Goal: Information Seeking & Learning: Learn about a topic

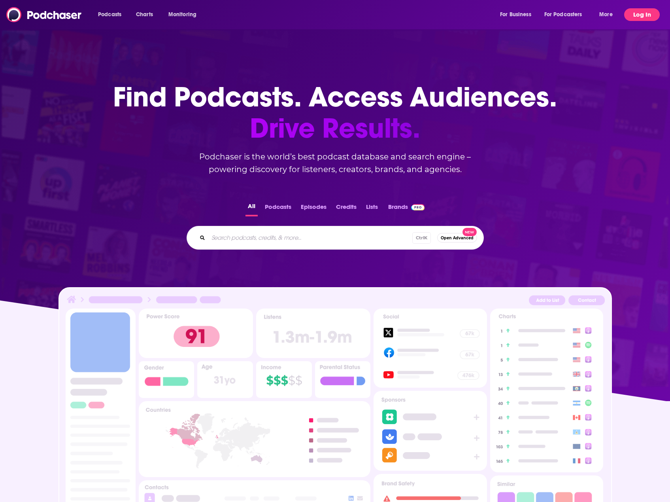
click at [637, 13] on button "Log In" at bounding box center [642, 14] width 36 height 13
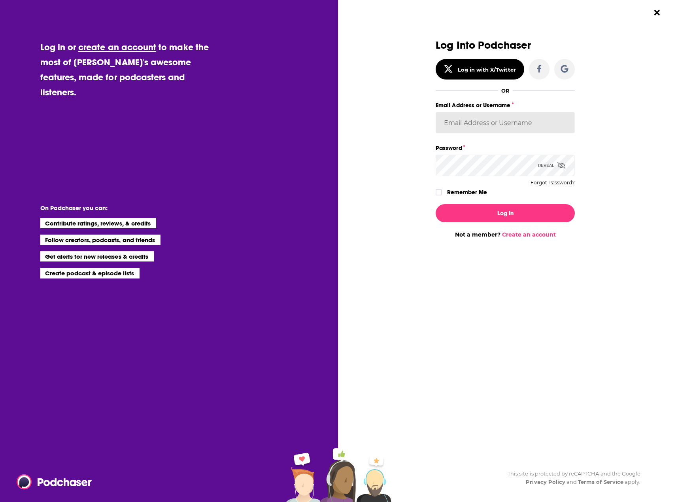
click at [460, 121] on input "Email Address or Username" at bounding box center [505, 122] width 139 height 21
click at [470, 121] on input "Email Address or Username" at bounding box center [505, 122] width 139 height 21
click at [470, 120] on input "erear" at bounding box center [505, 122] width 139 height 21
click at [475, 123] on input "erear" at bounding box center [505, 122] width 139 height 21
type input "ereardon"
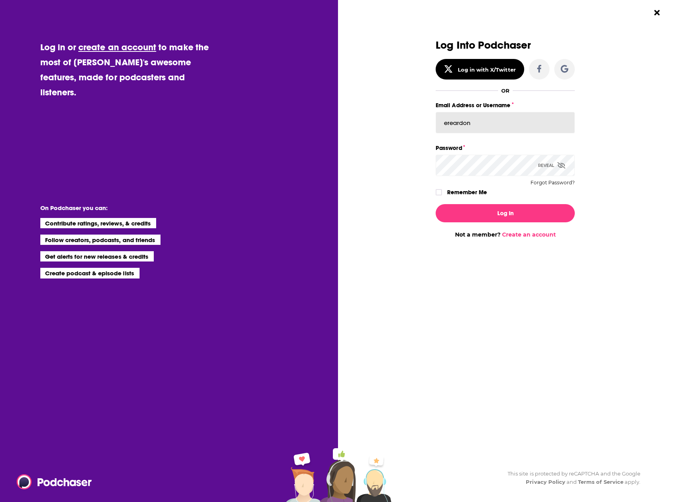
click at [436, 204] on button "Log In" at bounding box center [505, 213] width 139 height 18
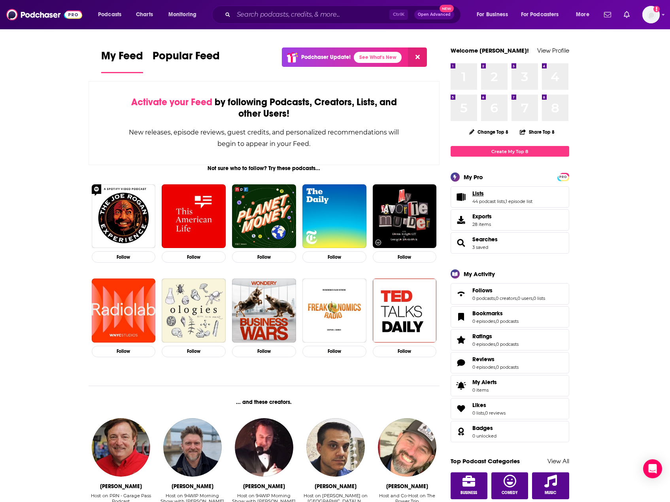
click at [501, 195] on link "Lists" at bounding box center [502, 193] width 60 height 7
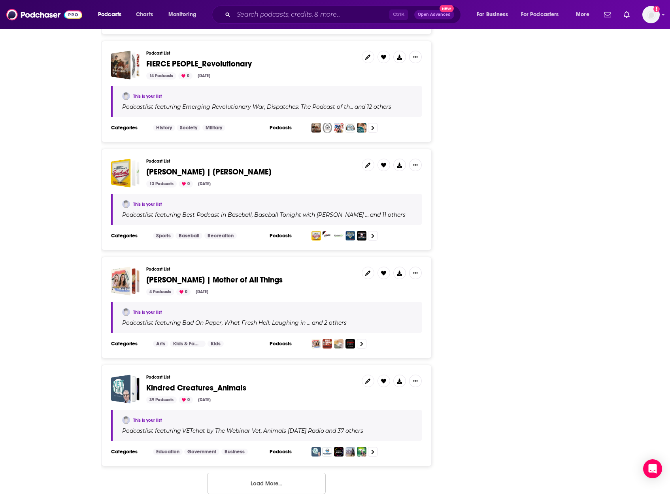
scroll to position [2387, 0]
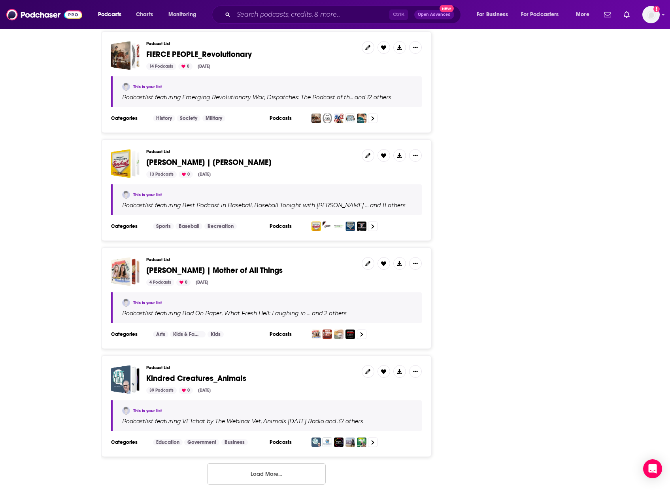
click at [271, 463] on button "Load More..." at bounding box center [266, 473] width 119 height 21
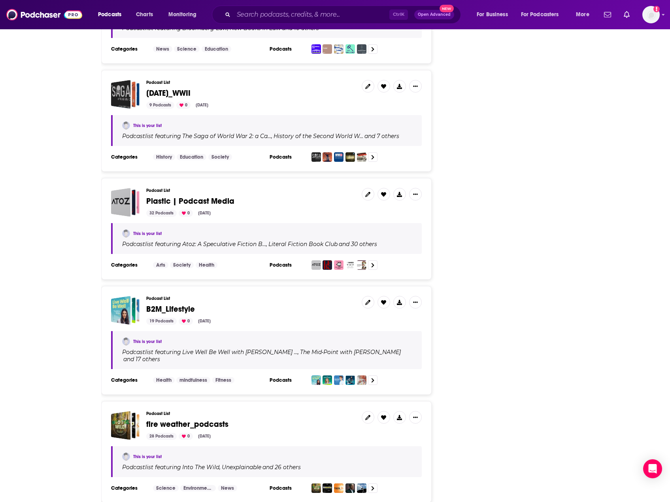
scroll to position [4437, 0]
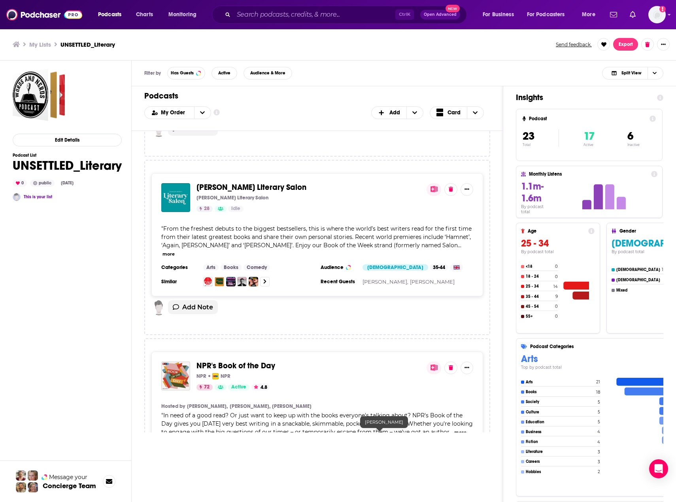
scroll to position [3529, 0]
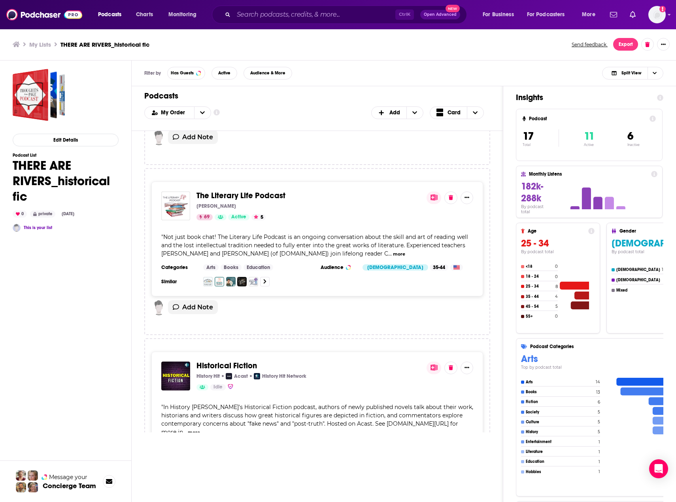
scroll to position [1028, 0]
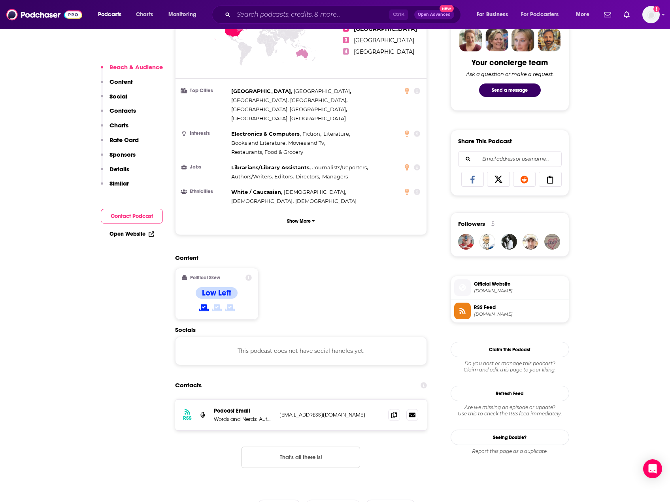
scroll to position [474, 0]
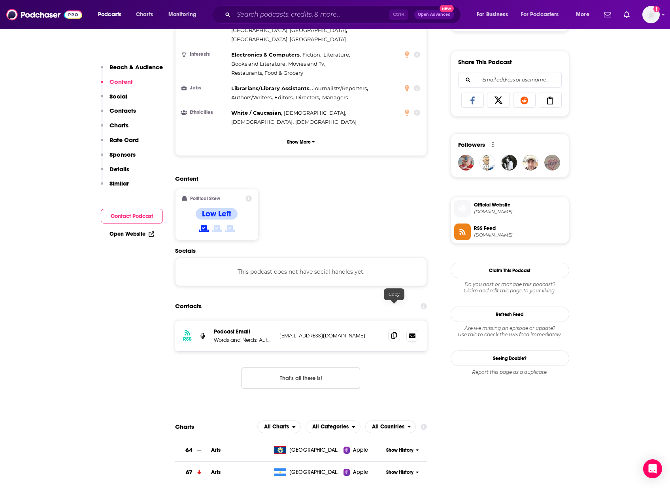
click at [394, 332] on icon at bounding box center [394, 335] width 6 height 6
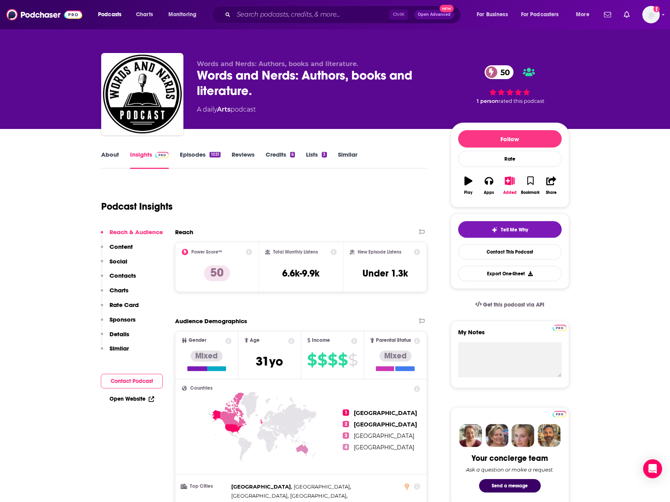
click at [113, 155] on link "About" at bounding box center [110, 160] width 18 height 18
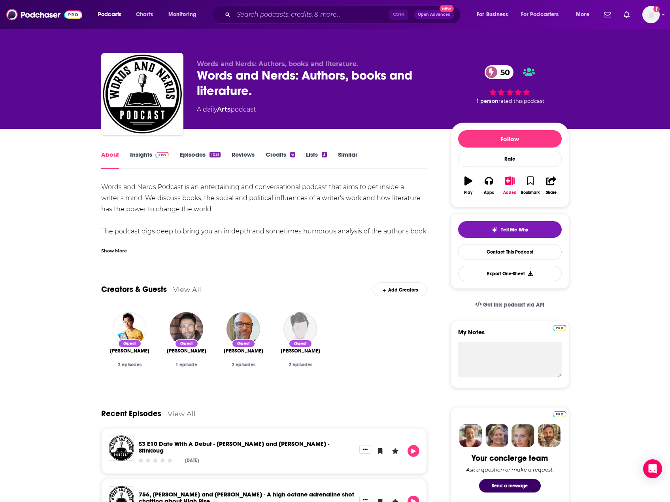
click at [194, 153] on link "Episodes 1031" at bounding box center [200, 160] width 40 height 18
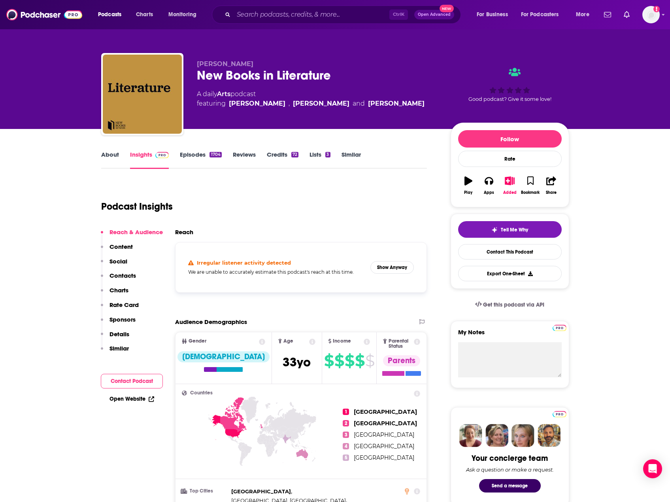
click at [203, 156] on link "Episodes 1704" at bounding box center [201, 160] width 42 height 18
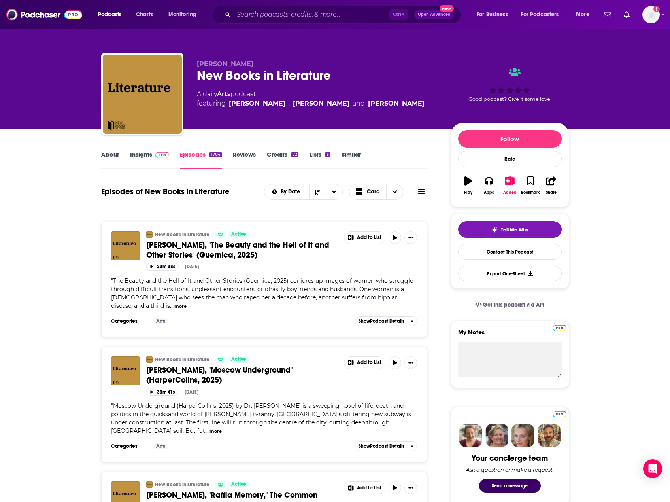
click at [114, 153] on link "About" at bounding box center [110, 160] width 18 height 18
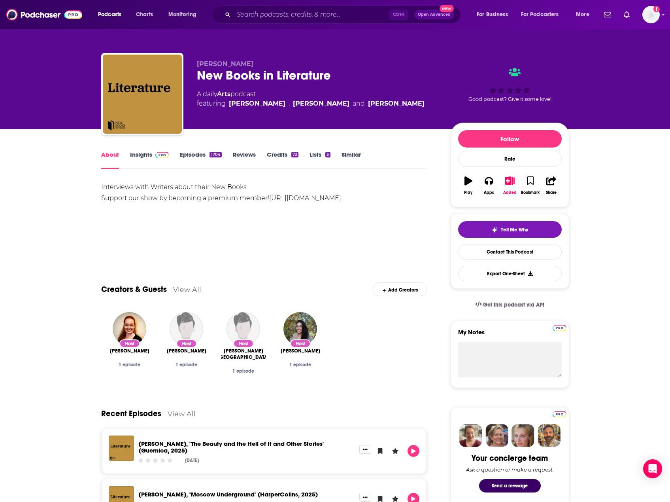
click at [143, 153] on link "Insights" at bounding box center [149, 160] width 39 height 18
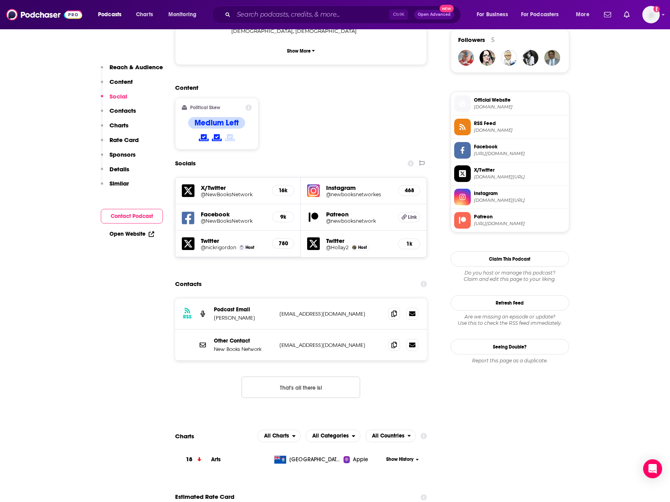
scroll to position [632, 0]
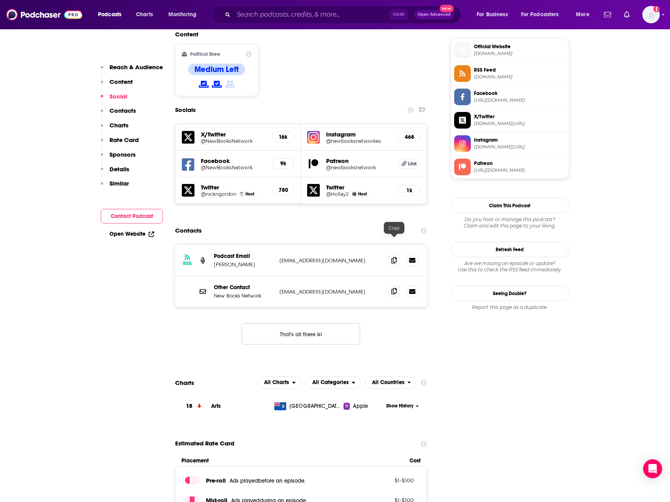
click at [396, 288] on icon at bounding box center [394, 291] width 6 height 6
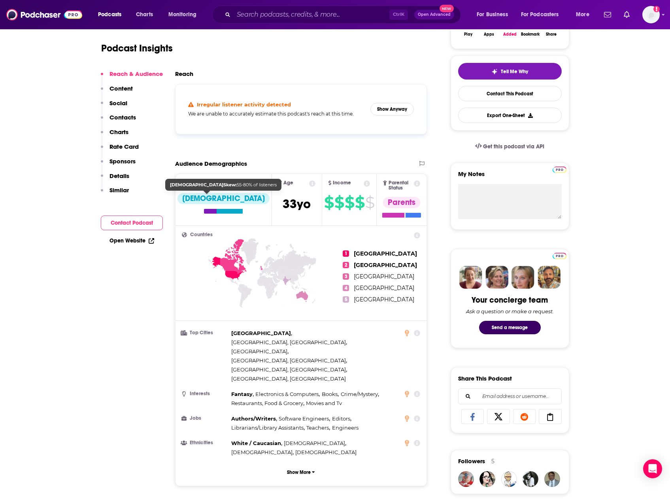
scroll to position [0, 0]
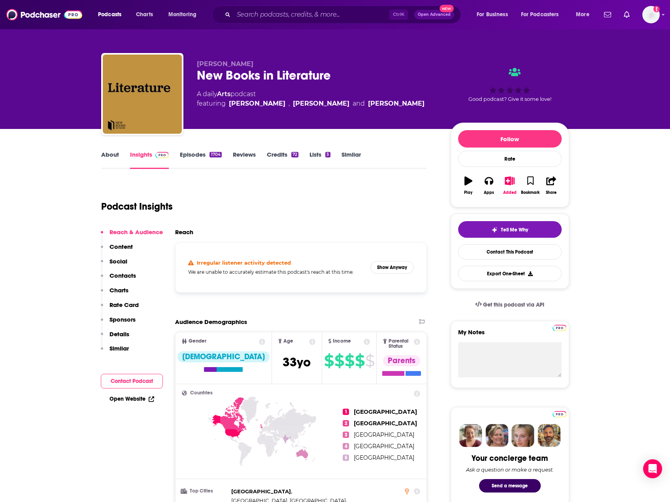
click at [108, 155] on link "About" at bounding box center [110, 160] width 18 height 18
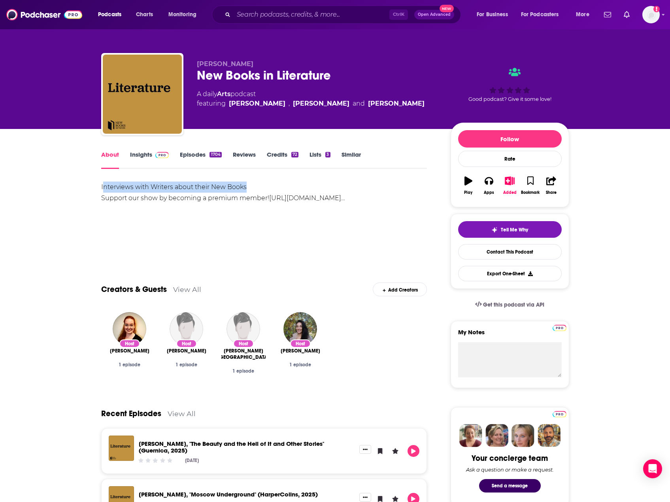
drag, startPoint x: 251, startPoint y: 184, endPoint x: 103, endPoint y: 186, distance: 148.2
click at [103, 186] on div "Interviews with Writers about their New Books Support our show by becoming a pr…" at bounding box center [264, 192] width 326 height 22
click at [284, 192] on div "Interviews with Writers about their New Books Support our show by becoming a pr…" at bounding box center [264, 192] width 326 height 22
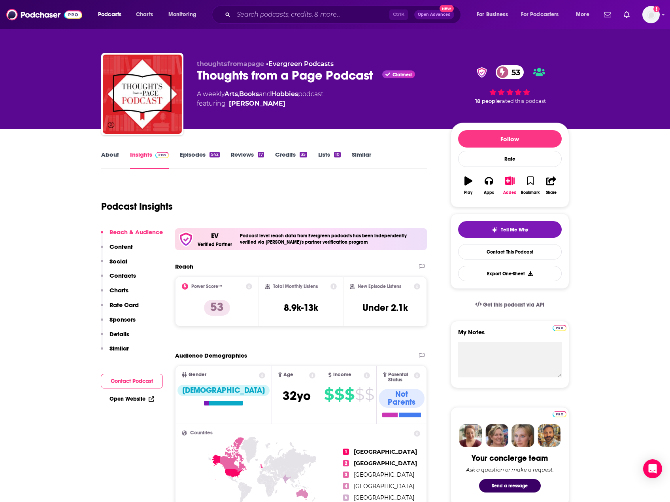
click at [115, 156] on link "About" at bounding box center [110, 160] width 18 height 18
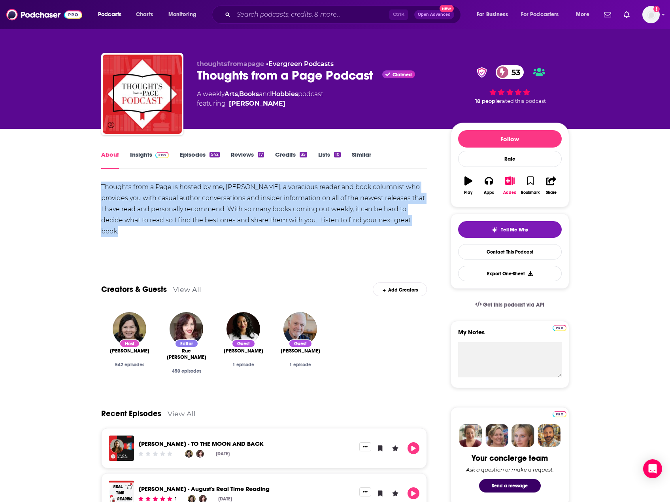
drag, startPoint x: 123, startPoint y: 232, endPoint x: 101, endPoint y: 185, distance: 52.7
click at [101, 185] on div "Thoughts from a Page is hosted by me, [PERSON_NAME], a voracious reader and boo…" at bounding box center [264, 208] width 326 height 55
click at [148, 154] on link "Insights" at bounding box center [149, 160] width 39 height 18
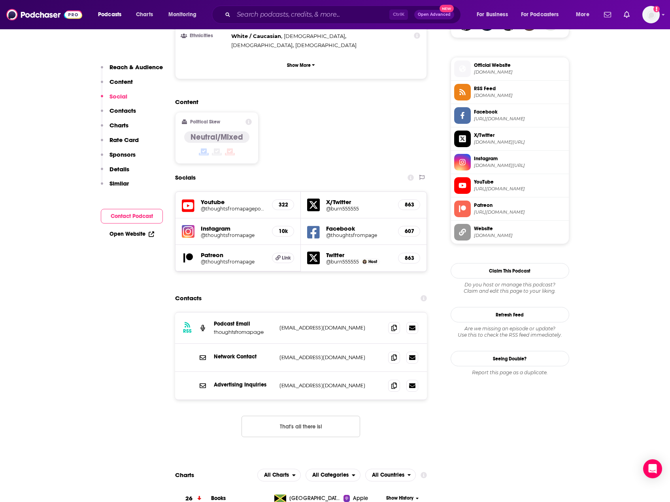
scroll to position [632, 0]
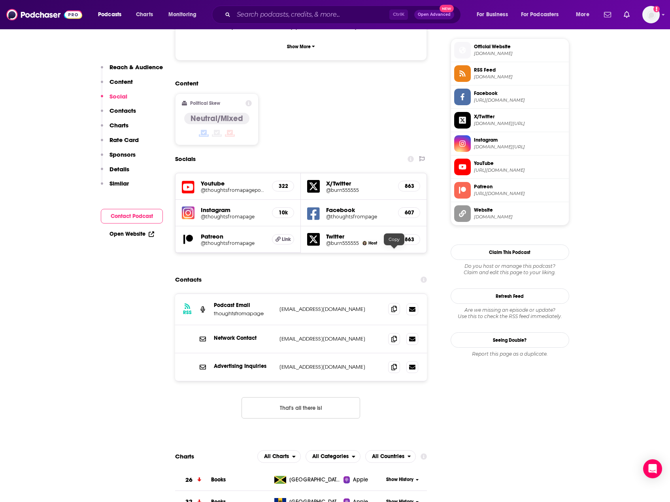
click at [392, 306] on icon at bounding box center [394, 309] width 6 height 6
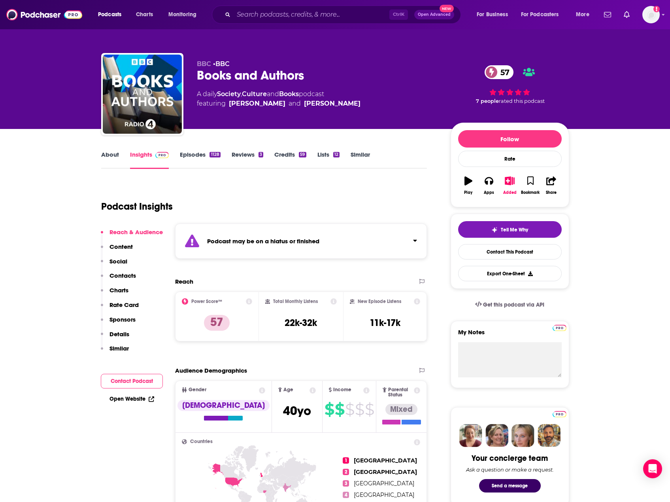
click at [206, 153] on link "Episodes 1128" at bounding box center [200, 160] width 40 height 18
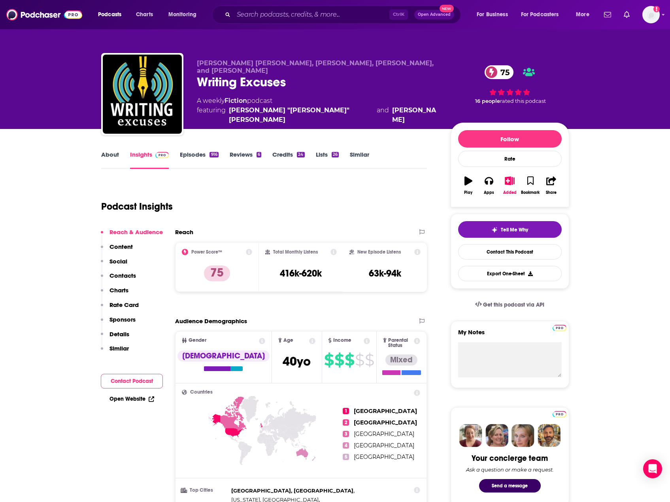
click at [111, 152] on link "About" at bounding box center [110, 160] width 18 height 18
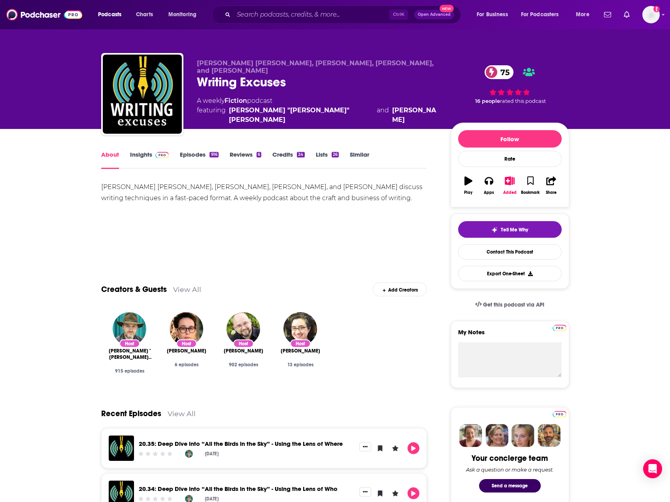
click at [195, 156] on link "Episodes 916" at bounding box center [199, 160] width 38 height 18
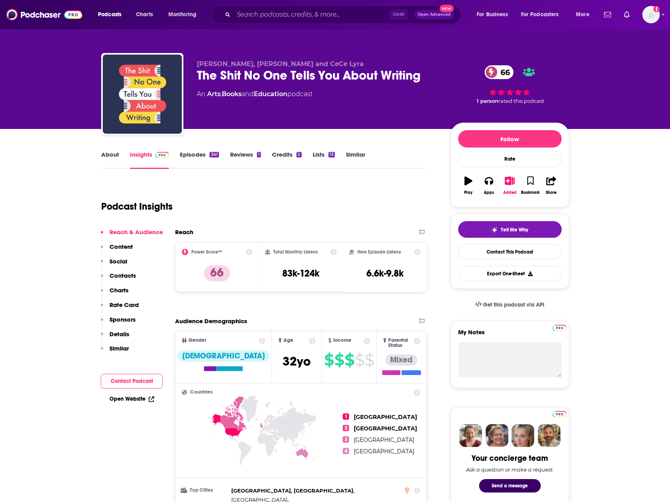
click at [198, 154] on link "Episodes 341" at bounding box center [199, 160] width 39 height 18
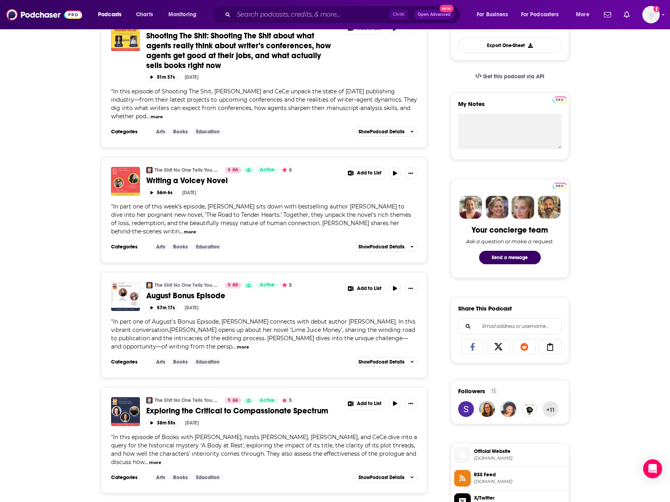
scroll to position [237, 0]
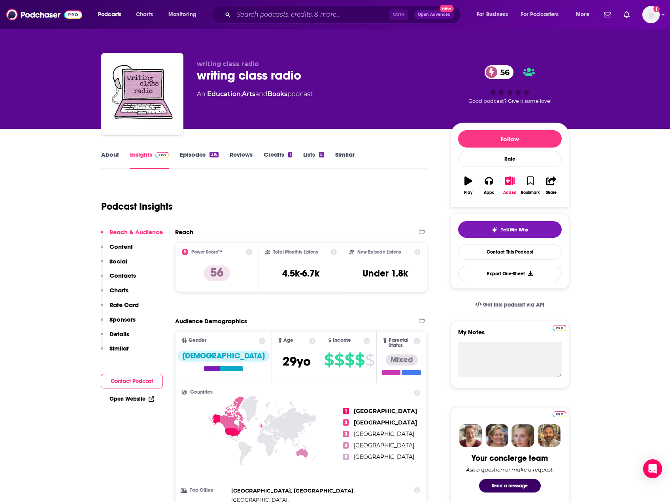
click at [114, 153] on link "About" at bounding box center [110, 160] width 18 height 18
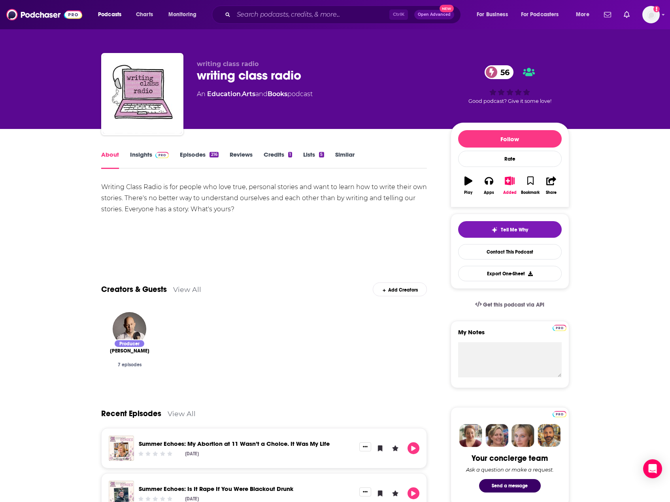
click at [147, 156] on link "Insights" at bounding box center [149, 160] width 39 height 18
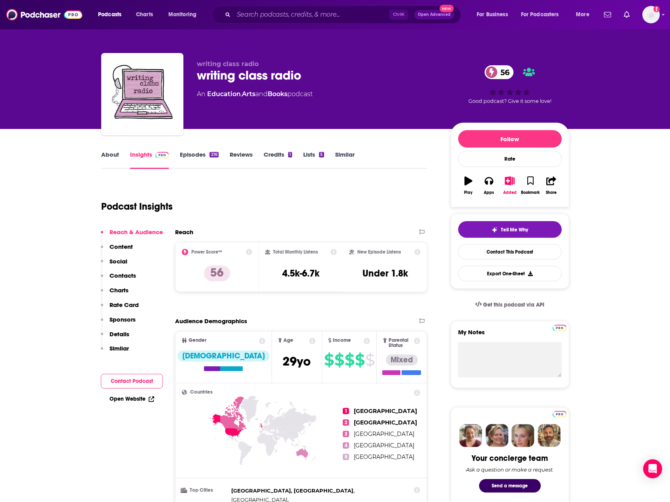
click at [192, 153] on link "Episodes 216" at bounding box center [199, 160] width 38 height 18
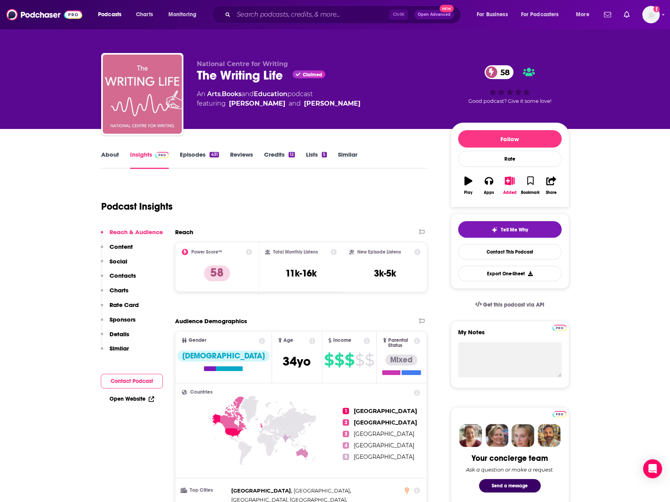
click at [190, 155] on link "Episodes 431" at bounding box center [199, 160] width 39 height 18
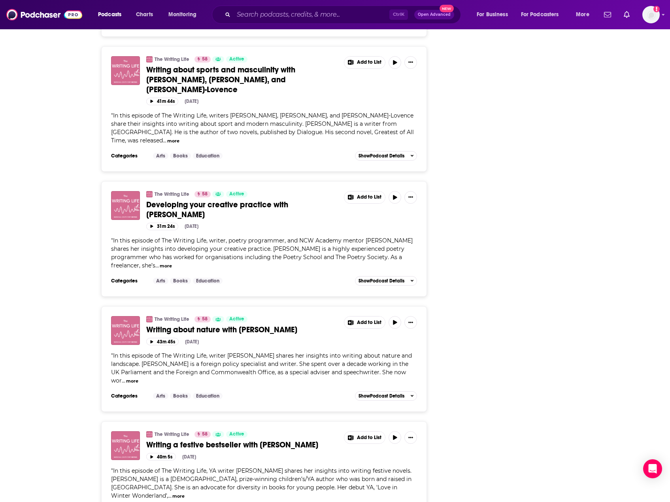
scroll to position [1423, 0]
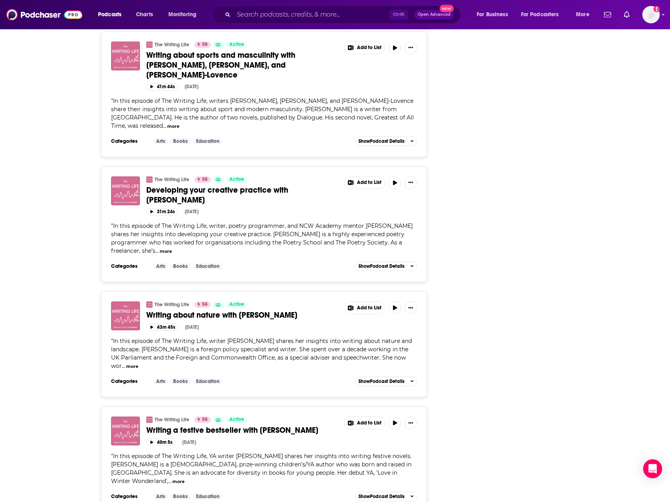
click at [126, 363] on button "more" at bounding box center [132, 366] width 12 height 7
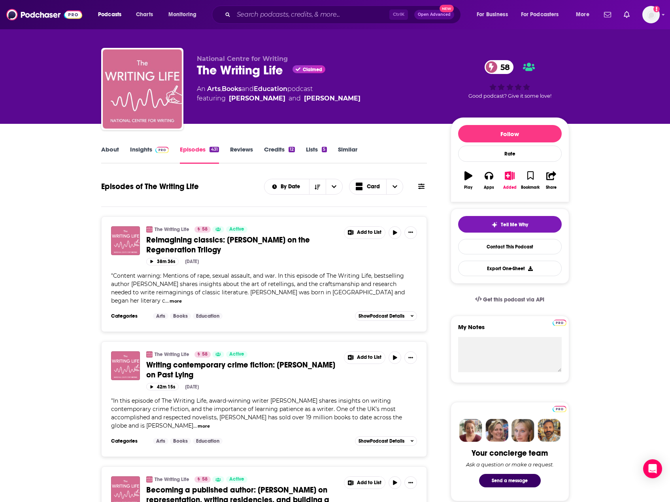
scroll to position [0, 0]
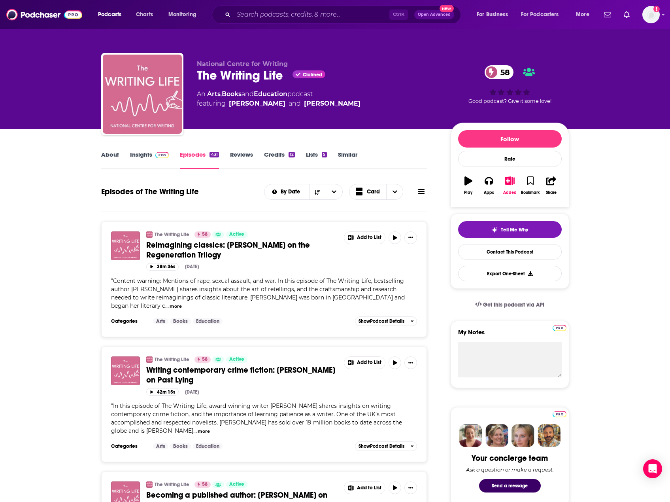
click at [139, 155] on link "Insights" at bounding box center [149, 160] width 39 height 18
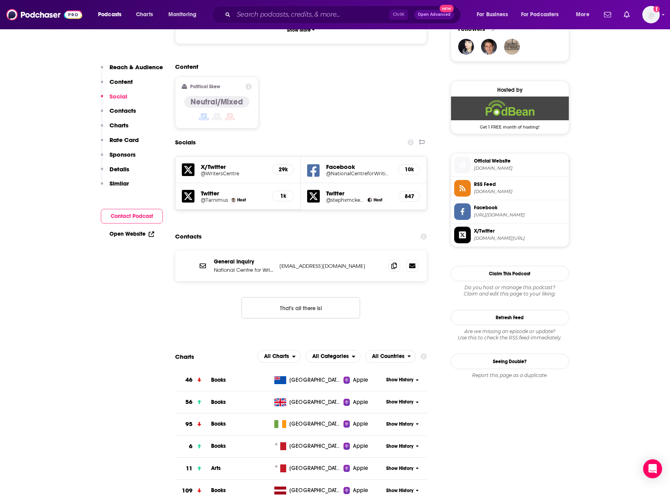
scroll to position [593, 0]
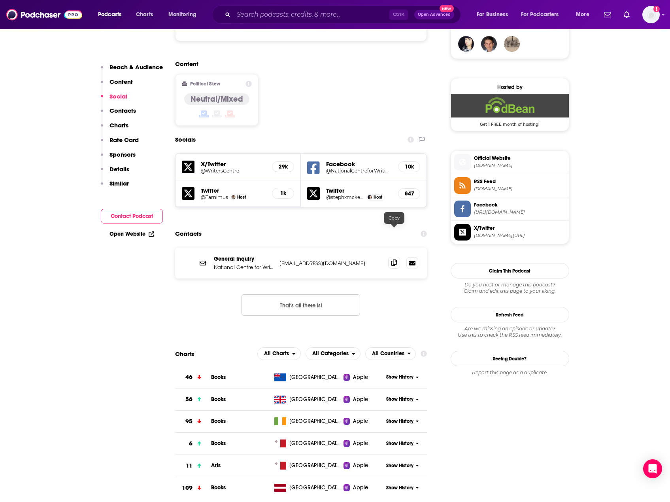
click at [393, 259] on icon at bounding box center [394, 262] width 6 height 6
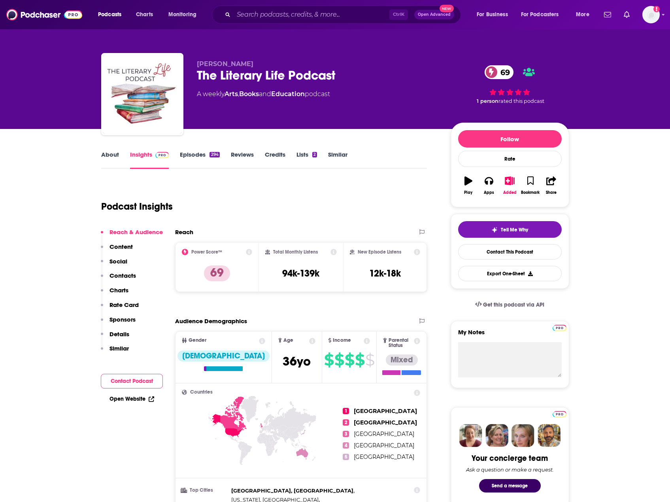
click at [192, 156] on link "Episodes 294" at bounding box center [200, 160] width 40 height 18
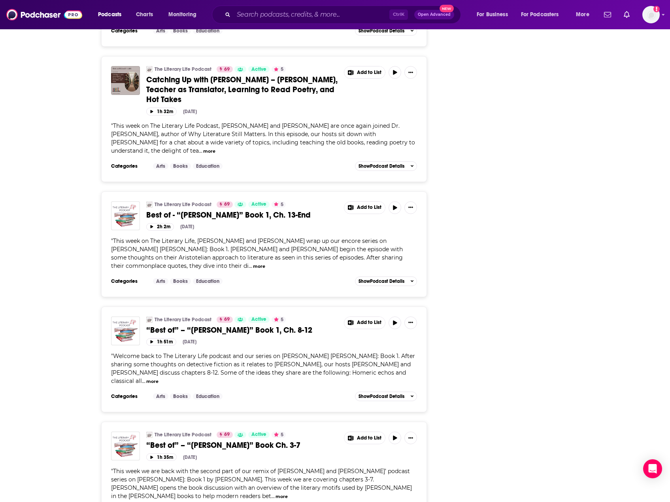
scroll to position [1225, 0]
